Goal: Task Accomplishment & Management: Complete application form

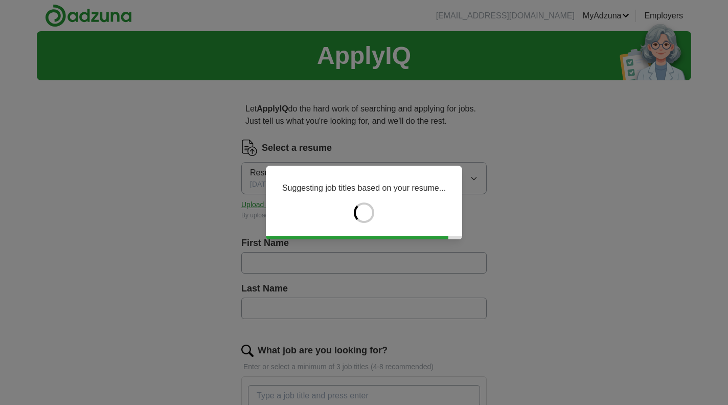
type input "******"
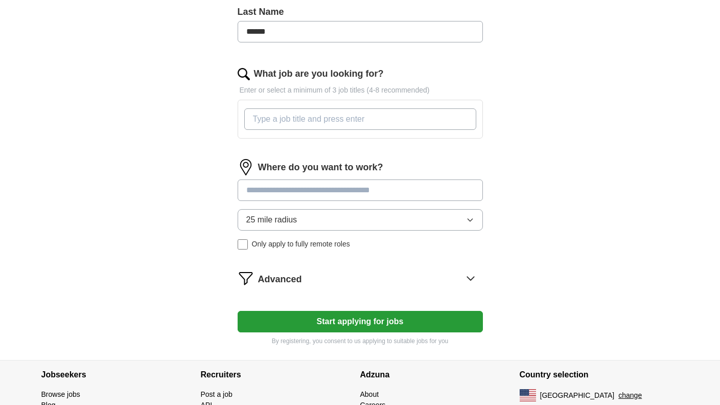
scroll to position [283, 0]
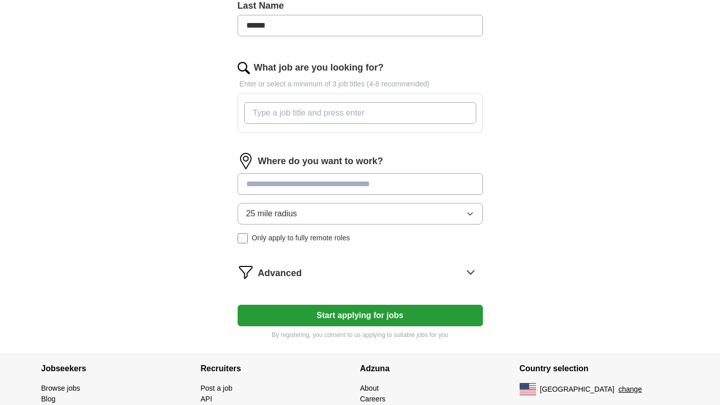
click at [441, 119] on input "What job are you looking for?" at bounding box center [360, 112] width 232 height 21
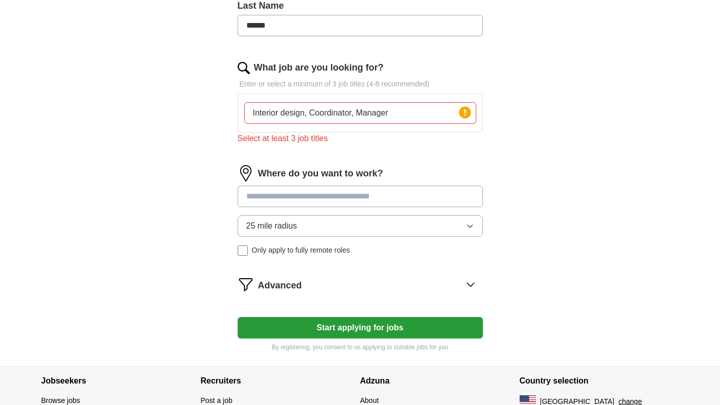
click at [416, 186] on input at bounding box center [360, 196] width 245 height 21
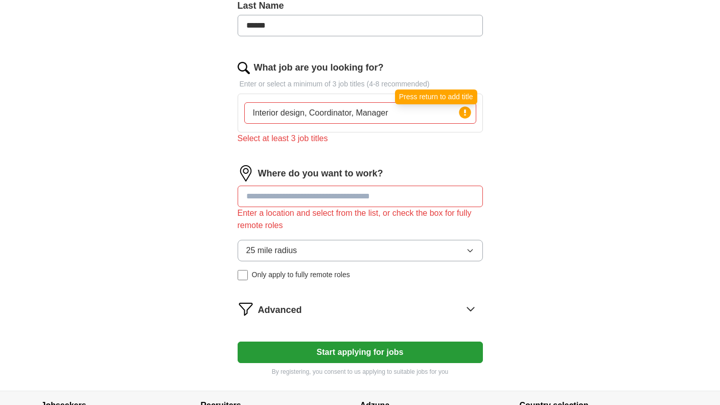
click at [465, 112] on icon at bounding box center [465, 112] width 2 height 6
click at [358, 113] on input "Interior design, Coordinator, Manager" at bounding box center [360, 112] width 232 height 21
click at [338, 115] on input "Interior design, Coordinator, Office Manager" at bounding box center [360, 112] width 232 height 21
click at [310, 113] on input "Interior design, Coordinator, Office Manager" at bounding box center [360, 112] width 232 height 21
type input "Interior design, Office Coordinator, Office Manager"
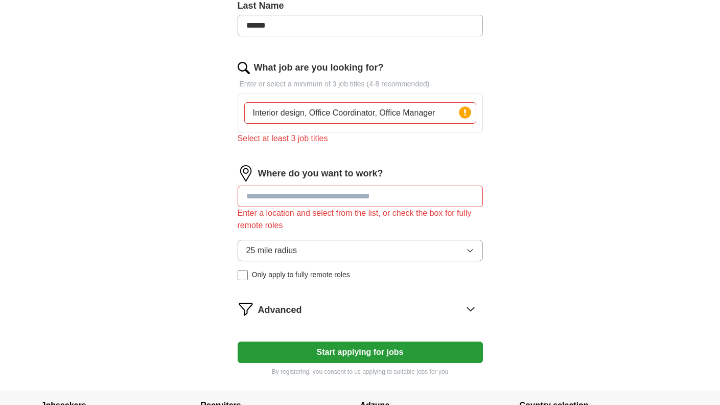
click at [357, 124] on div "Interior design, Office Coordinator, Office Manager Press return to add title" at bounding box center [360, 113] width 236 height 30
click at [357, 155] on form "Select a resume Resume 09-2025.pdf [DATE] 15:04 Upload a different resume By up…" at bounding box center [360, 116] width 245 height 519
click at [391, 207] on input at bounding box center [360, 196] width 245 height 21
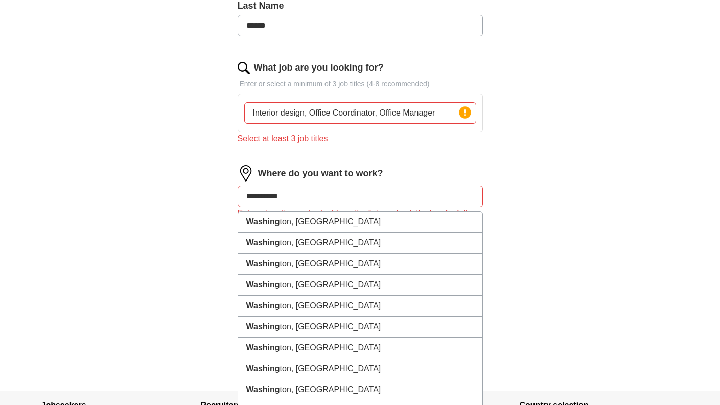
type input "**********"
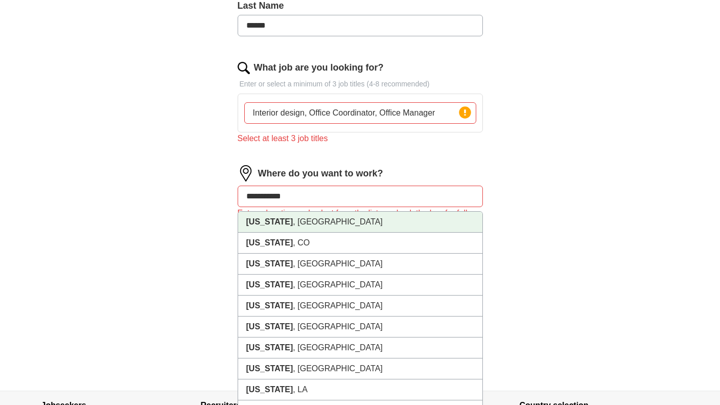
click at [335, 224] on li "[US_STATE] , [GEOGRAPHIC_DATA]" at bounding box center [360, 222] width 244 height 21
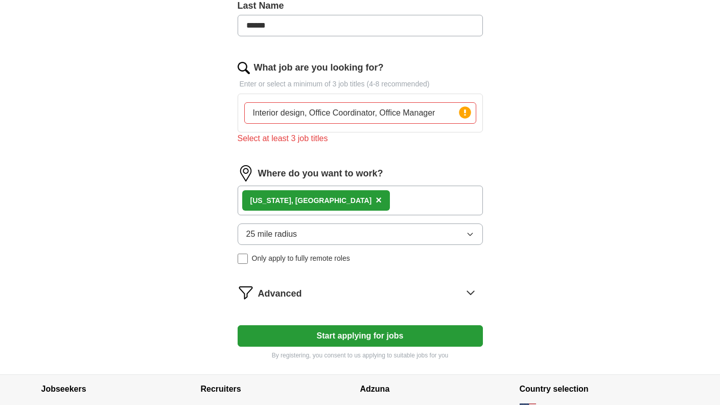
click at [383, 340] on button "Start applying for jobs" at bounding box center [360, 335] width 245 height 21
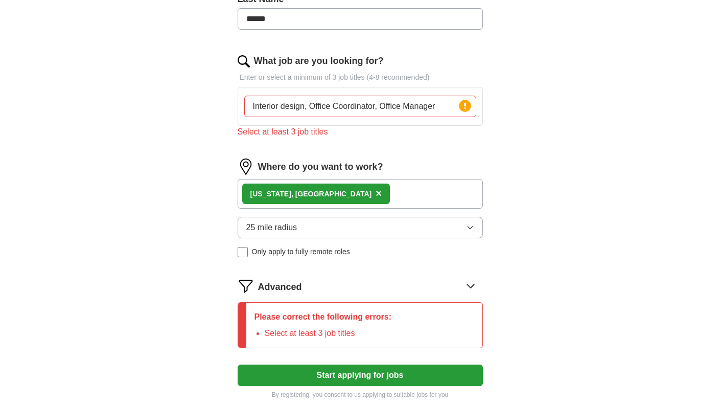
scroll to position [292, 0]
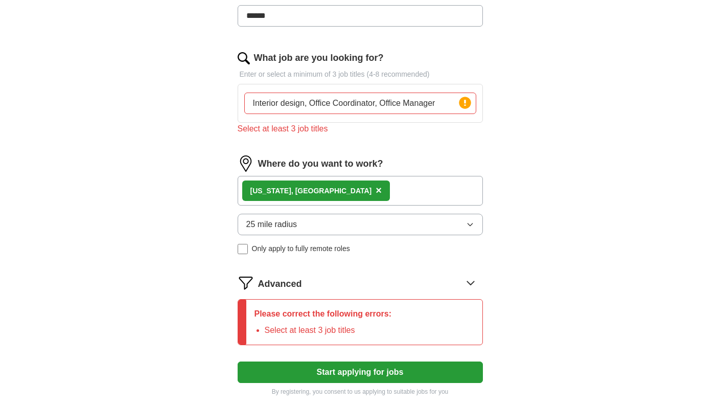
click at [310, 103] on input "Interior design, Office Coordinator, Office Manager" at bounding box center [360, 103] width 232 height 21
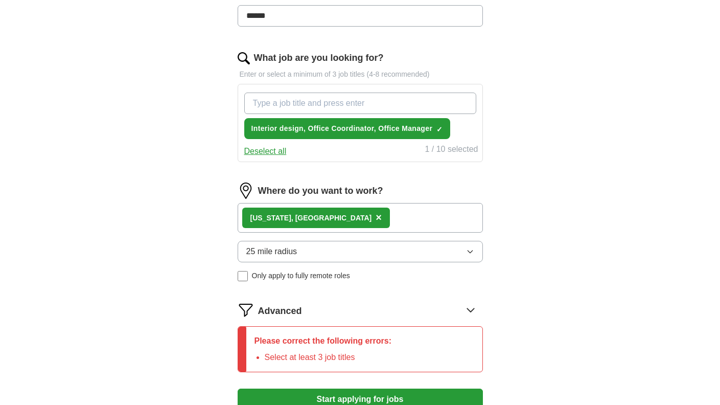
click at [360, 398] on button "Start applying for jobs" at bounding box center [360, 399] width 245 height 21
type input "Interior design"
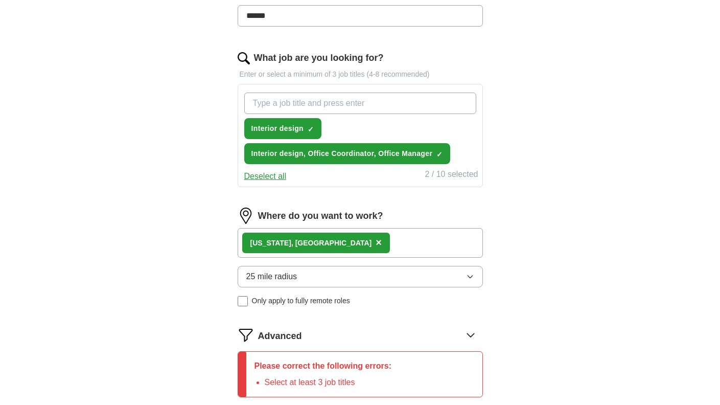
click at [355, 104] on input "What job are you looking for?" at bounding box center [360, 103] width 232 height 21
type input "Coordinator"
click at [355, 104] on input "Coordinator" at bounding box center [360, 103] width 232 height 21
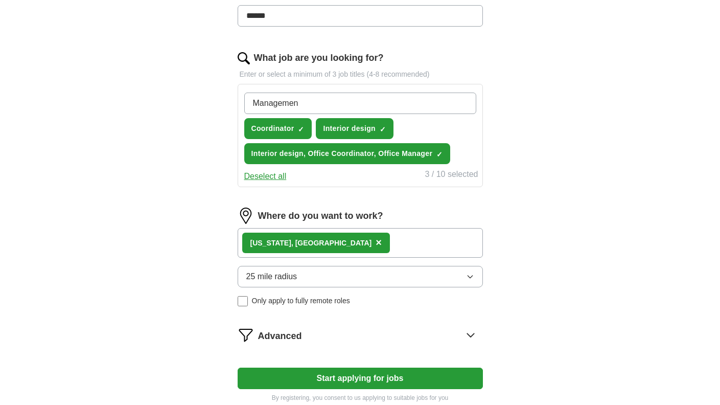
type input "Management"
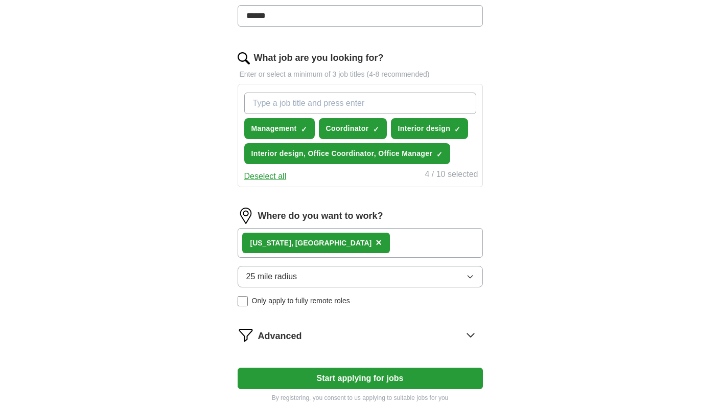
click at [318, 379] on button "Start applying for jobs" at bounding box center [360, 378] width 245 height 21
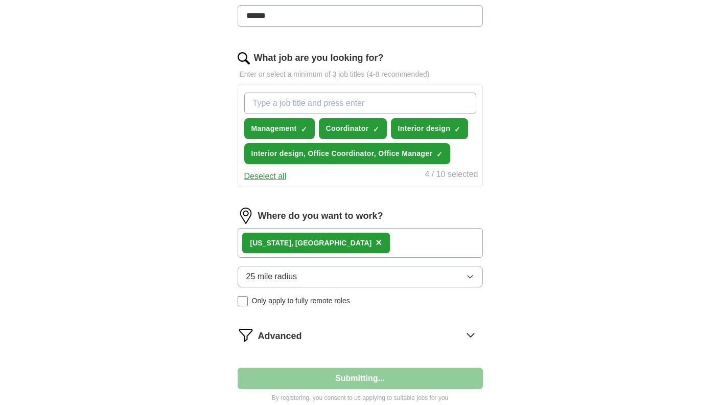
select select "**"
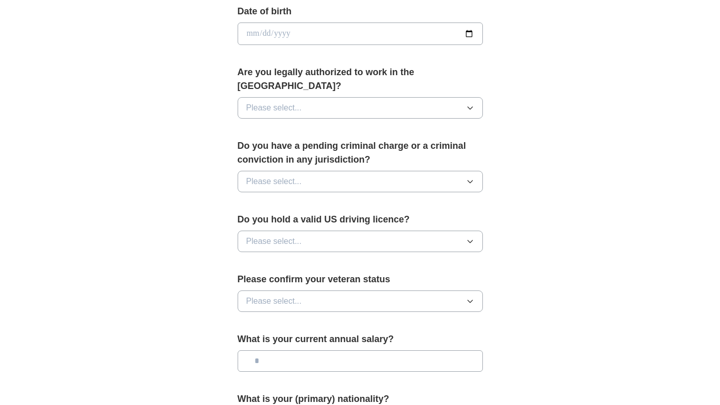
scroll to position [473, 0]
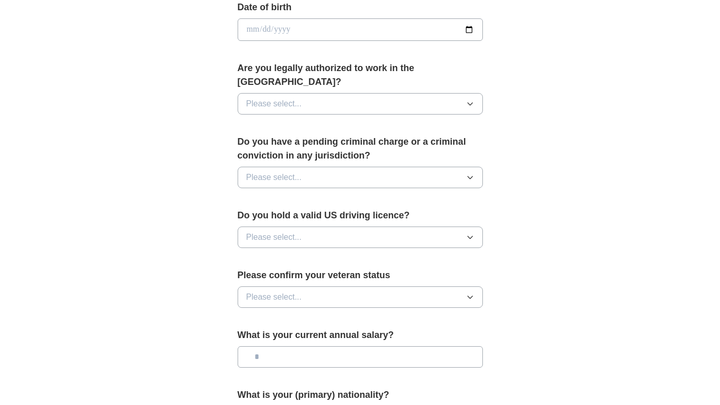
click at [474, 93] on button "Please select..." at bounding box center [360, 103] width 245 height 21
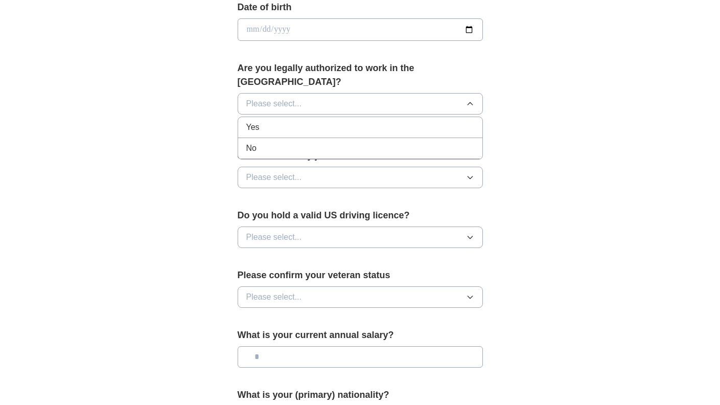
click at [453, 121] on div "Yes" at bounding box center [360, 127] width 228 height 12
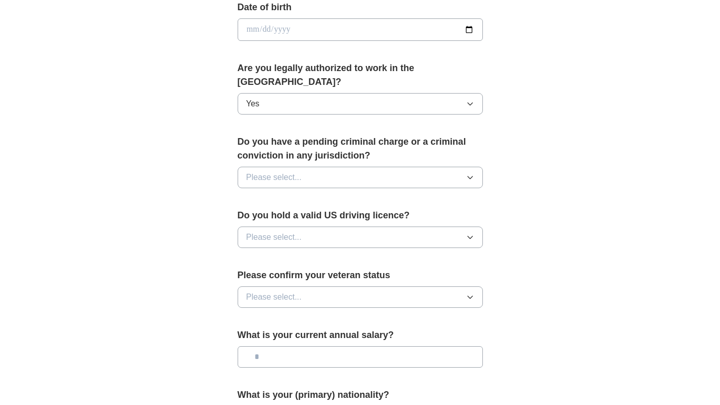
click at [458, 168] on button "Please select..." at bounding box center [360, 177] width 245 height 21
click at [454, 212] on li "No" at bounding box center [360, 222] width 244 height 21
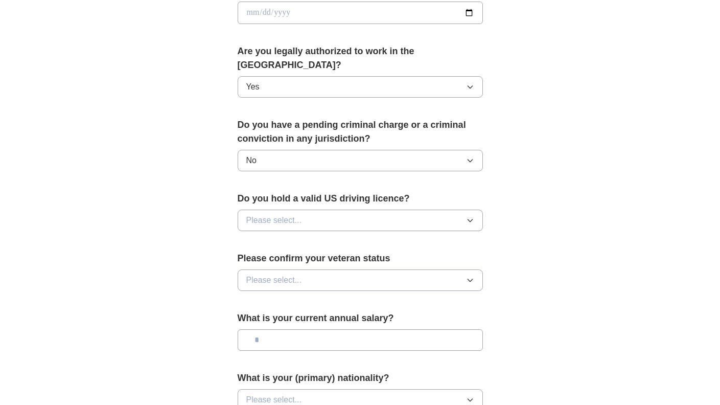
scroll to position [493, 0]
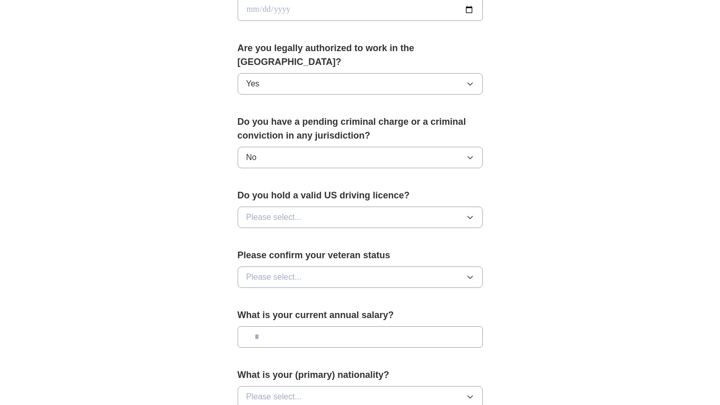
click at [464, 207] on button "Please select..." at bounding box center [360, 217] width 245 height 21
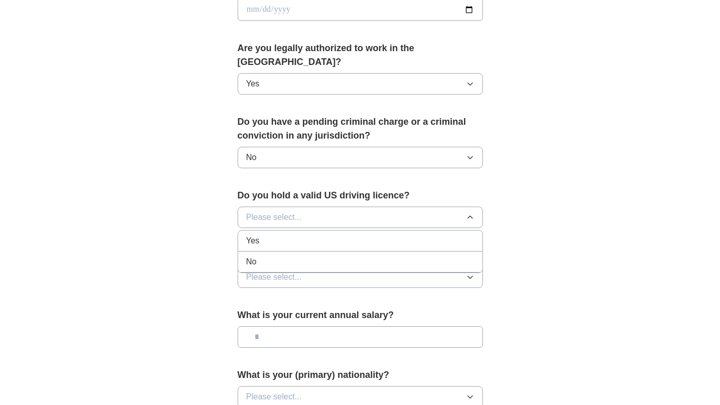
click at [461, 231] on li "Yes" at bounding box center [360, 241] width 244 height 21
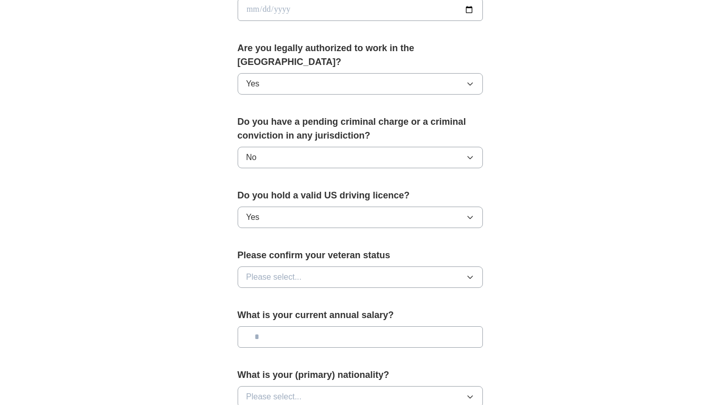
click at [460, 274] on button "Please select..." at bounding box center [360, 276] width 245 height 21
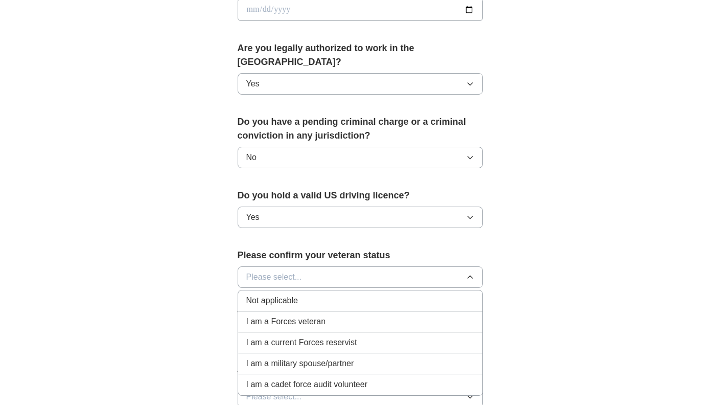
click at [452, 294] on div "Not applicable" at bounding box center [360, 300] width 228 height 12
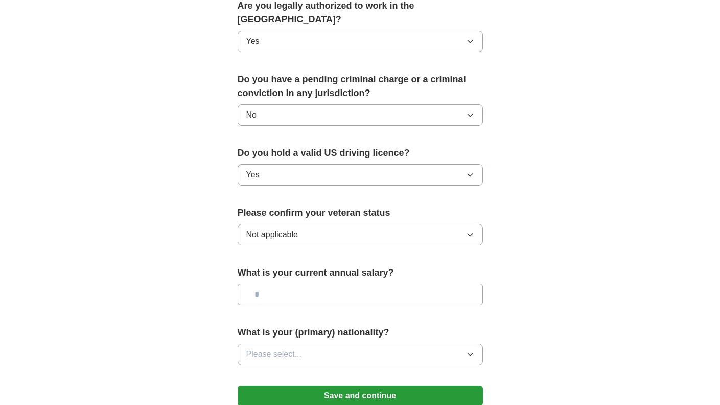
scroll to position [560, 0]
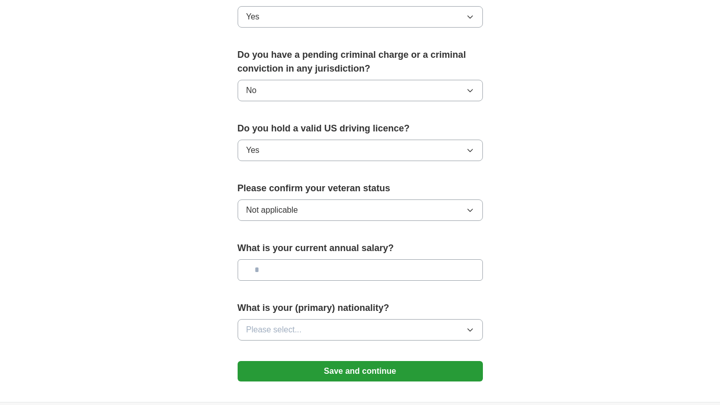
click at [448, 262] on input "text" at bounding box center [360, 269] width 245 height 21
type input "********"
click at [447, 319] on button "Please select..." at bounding box center [360, 329] width 245 height 21
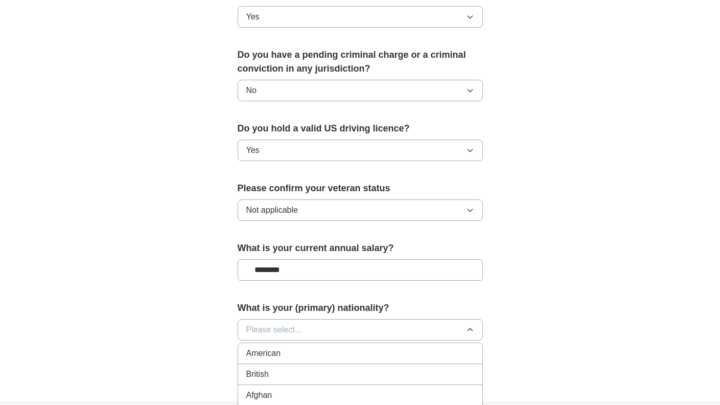
click at [421, 347] on div "American" at bounding box center [360, 353] width 228 height 12
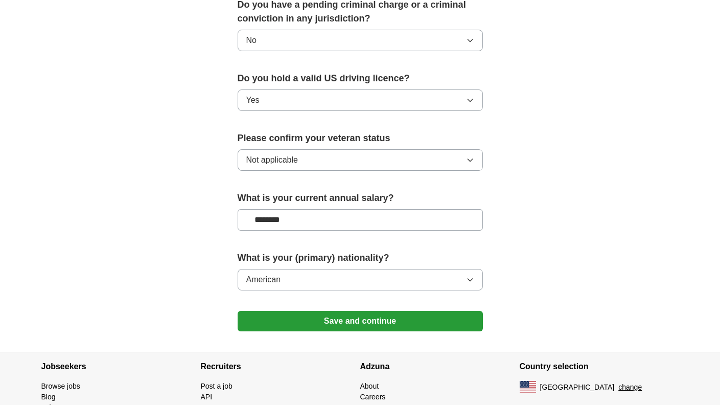
scroll to position [619, 0]
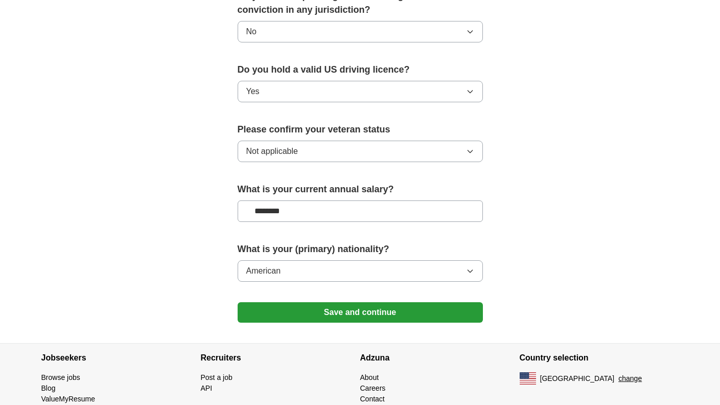
click at [395, 304] on button "Save and continue" at bounding box center [360, 312] width 245 height 20
